Goal: Find specific page/section: Find specific page/section

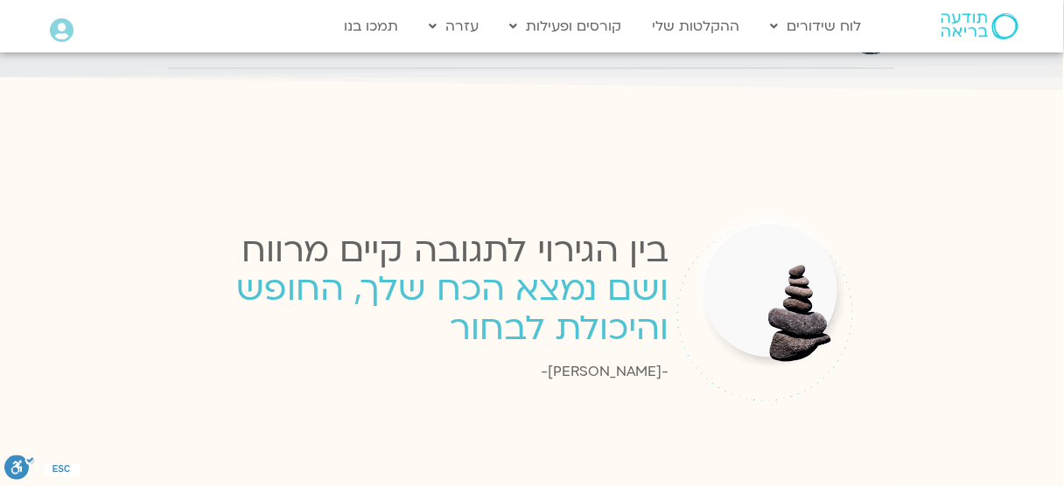
click at [64, 34] on icon at bounding box center [62, 30] width 24 height 24
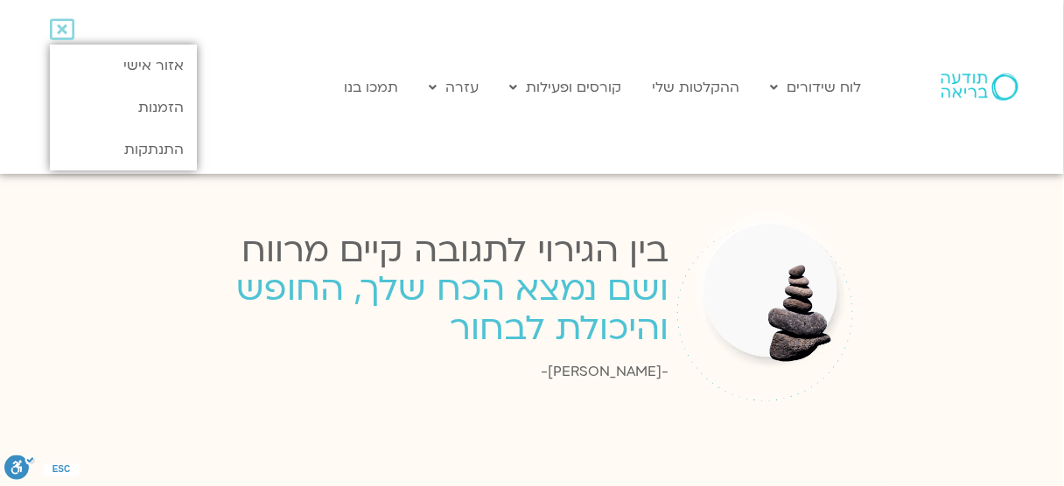
scroll to position [2493, 0]
click at [242, 31] on div "Main Menu לוח שידורים לוח שידורים יומי תכניה שבועית ההקלטות שלי קורסים ופעילות …" at bounding box center [546, 87] width 665 height 174
click at [64, 31] on icon at bounding box center [62, 29] width 24 height 24
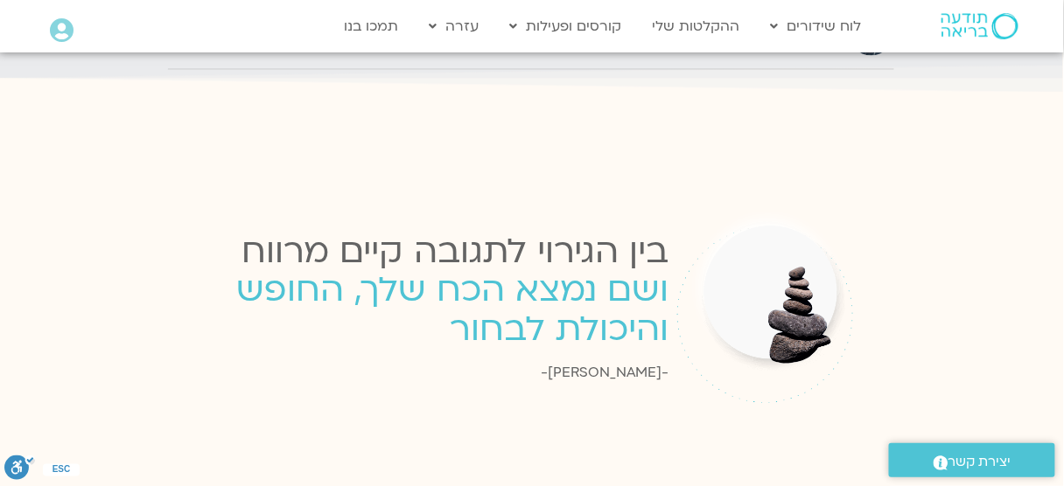
click at [54, 23] on icon at bounding box center [62, 30] width 24 height 24
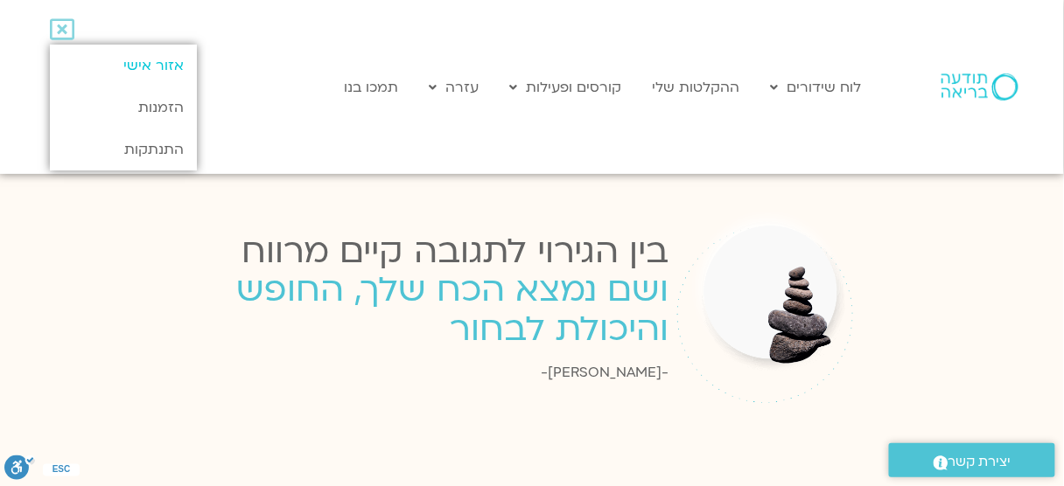
click at [170, 67] on link "אזור אישי" at bounding box center [123, 66] width 146 height 42
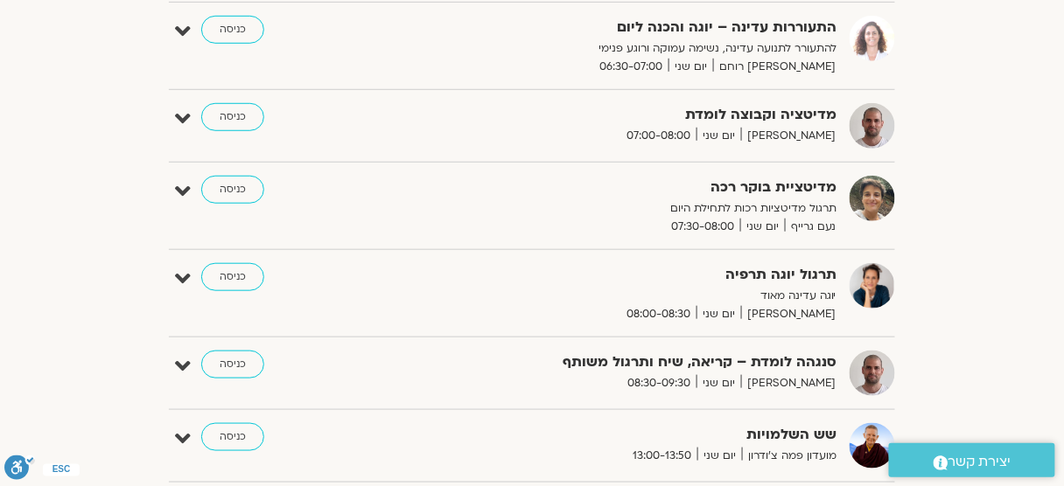
scroll to position [326, 0]
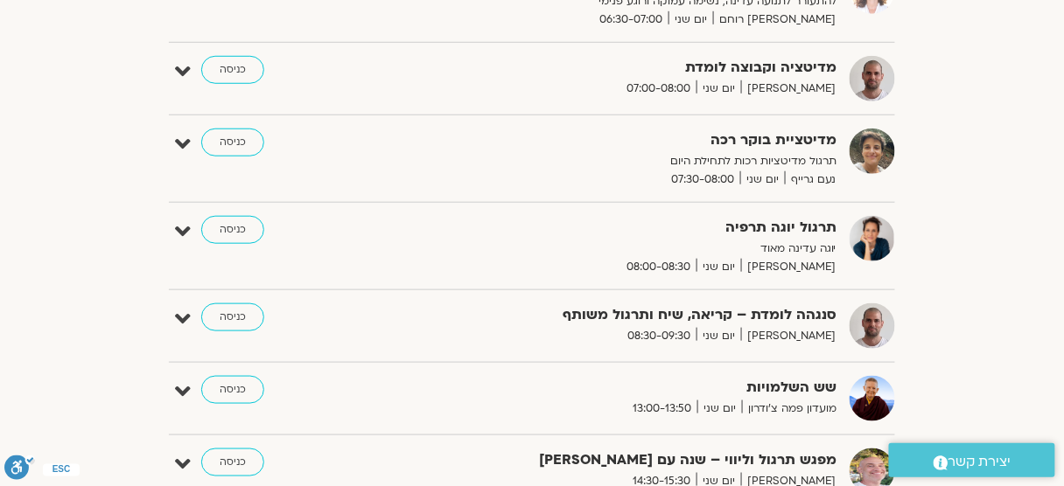
drag, startPoint x: 1073, startPoint y: 120, endPoint x: 1069, endPoint y: 2, distance: 118.2
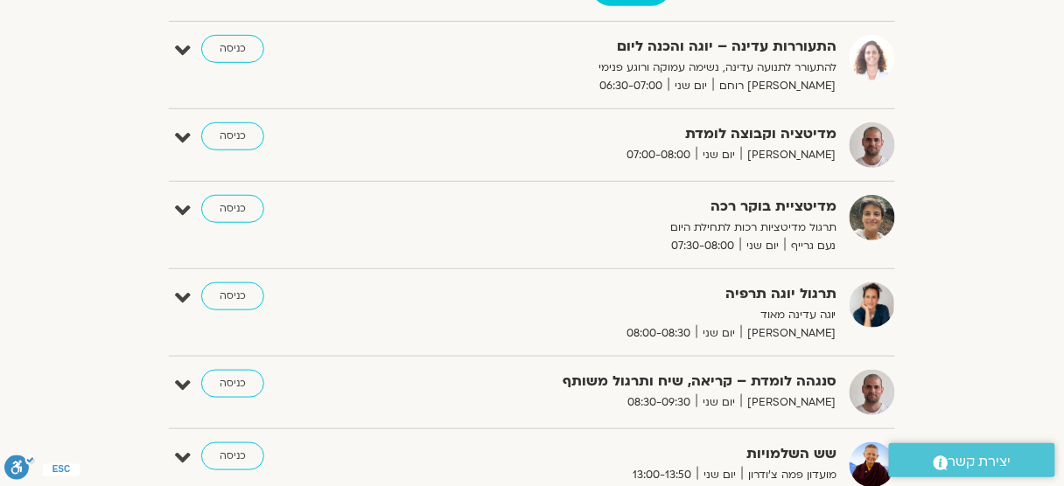
scroll to position [291, 0]
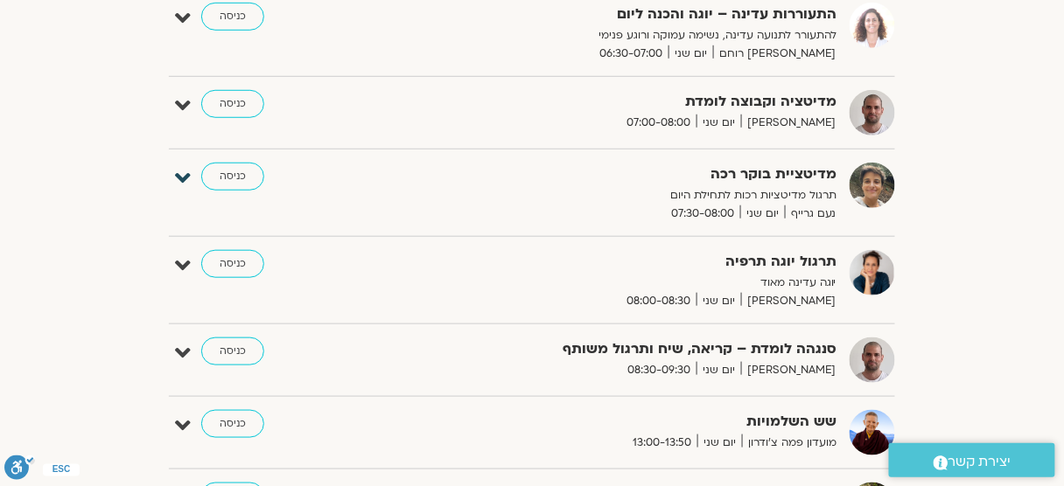
click at [185, 177] on icon at bounding box center [183, 178] width 16 height 24
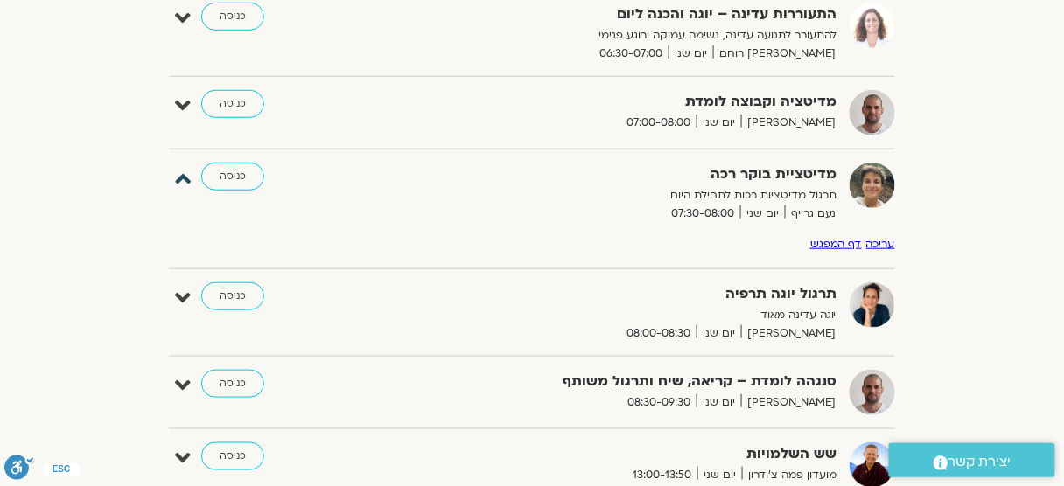
click at [189, 178] on icon at bounding box center [183, 178] width 16 height 24
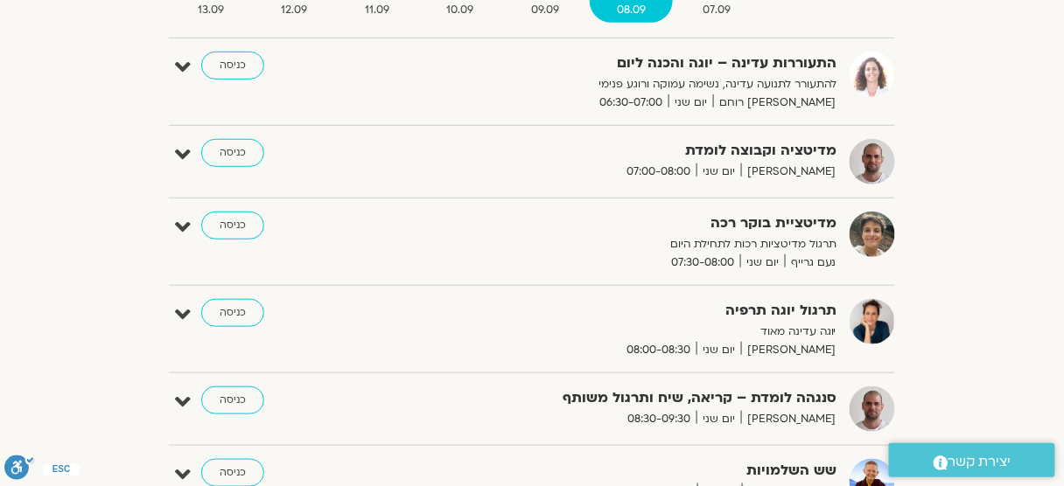
scroll to position [284, 0]
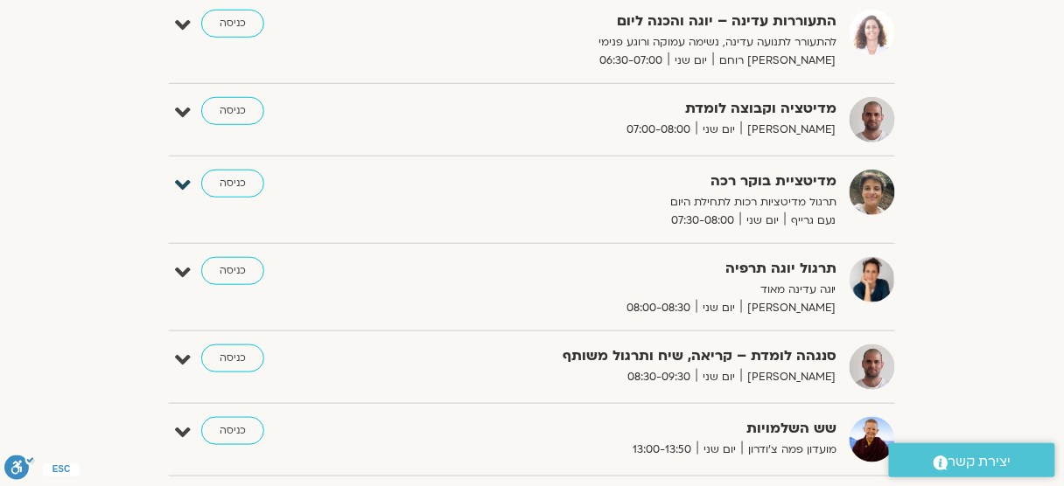
click at [182, 181] on icon at bounding box center [183, 185] width 16 height 24
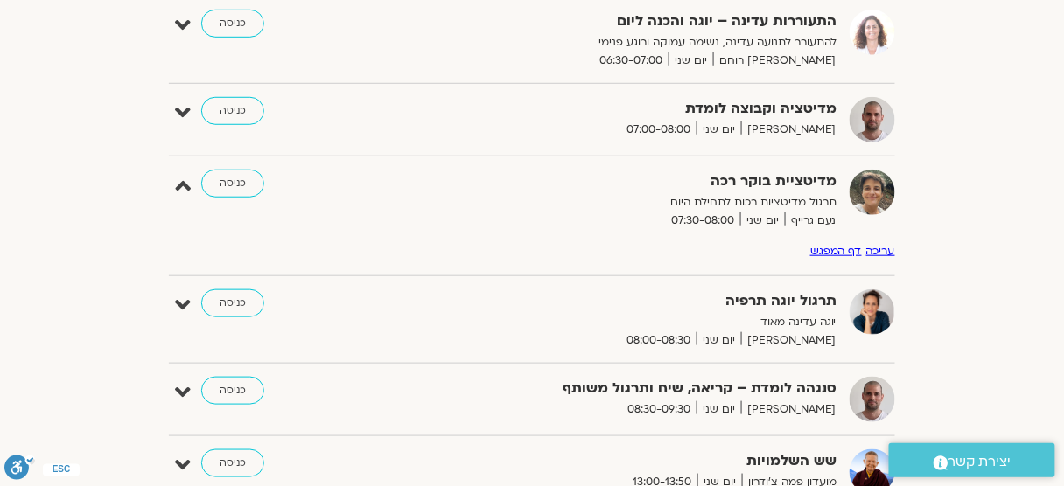
click at [1008, 270] on div "הצג רק הרצאות להם יש [PERSON_NAME] גישה [DATE] - [DATE] השבוע להציג אירועים שפת…" at bounding box center [532, 480] width 980 height 1248
click at [976, 143] on div "הצג רק הרצאות להם יש [PERSON_NAME] גישה [DATE] - [DATE] השבוע להציג אירועים שפת…" at bounding box center [532, 480] width 980 height 1248
click at [246, 185] on link "כניסה" at bounding box center [232, 184] width 63 height 28
